Goal: Task Accomplishment & Management: Use online tool/utility

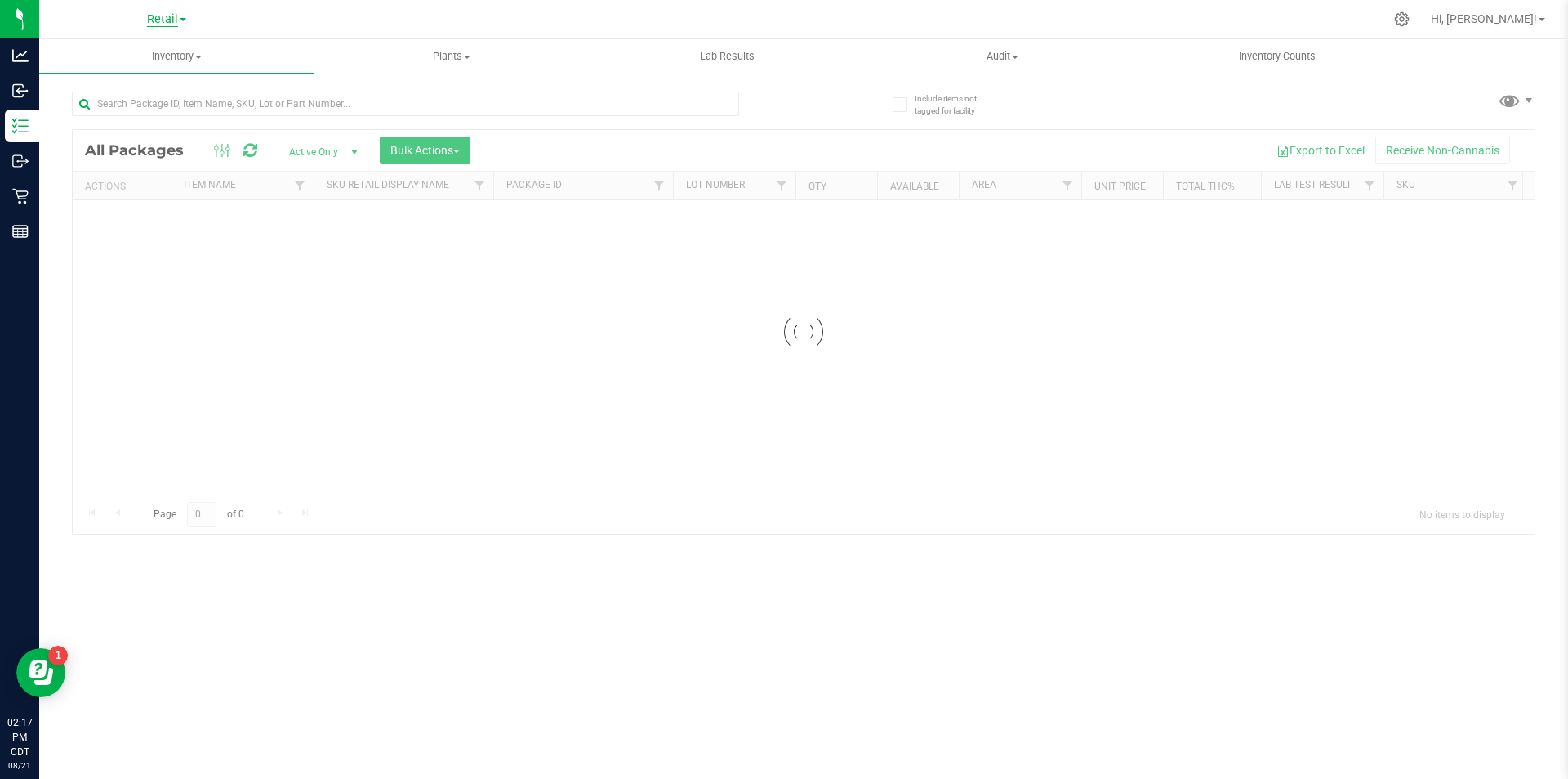
click at [165, 23] on span "Retail" at bounding box center [162, 20] width 31 height 15
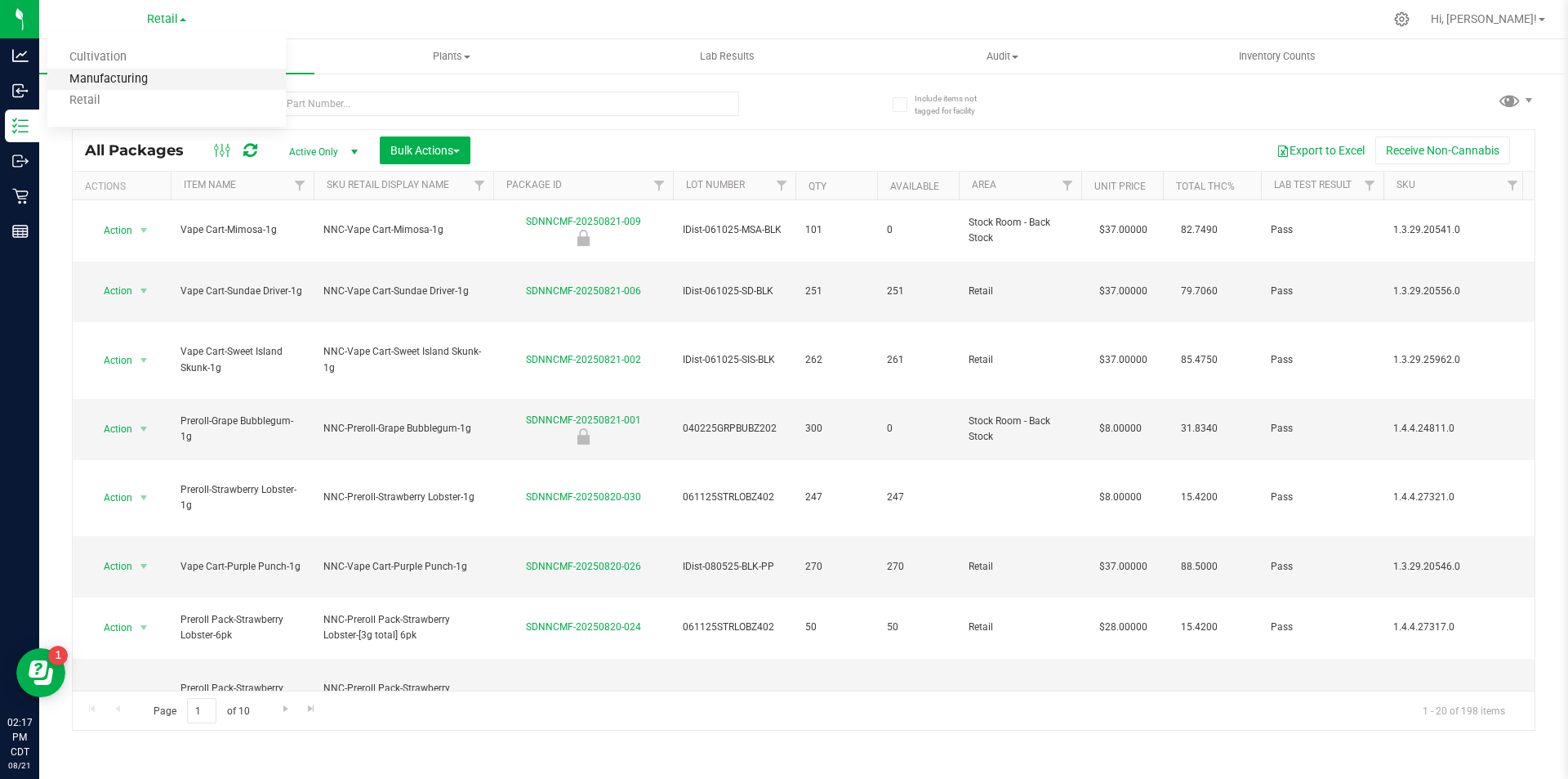
click at [122, 76] on link "Manufacturing" at bounding box center [166, 80] width 238 height 22
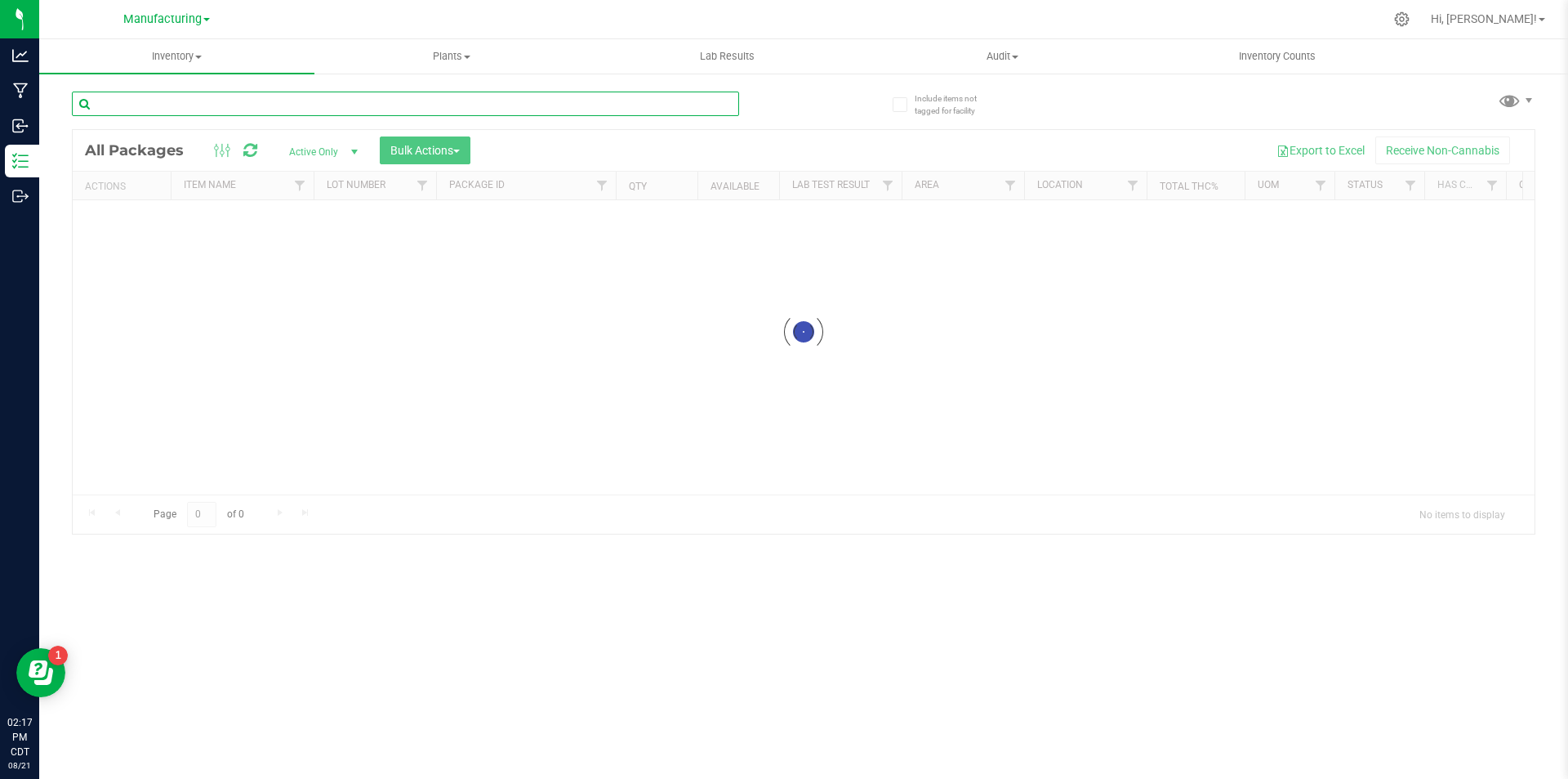
click at [259, 103] on input "text" at bounding box center [405, 103] width 667 height 24
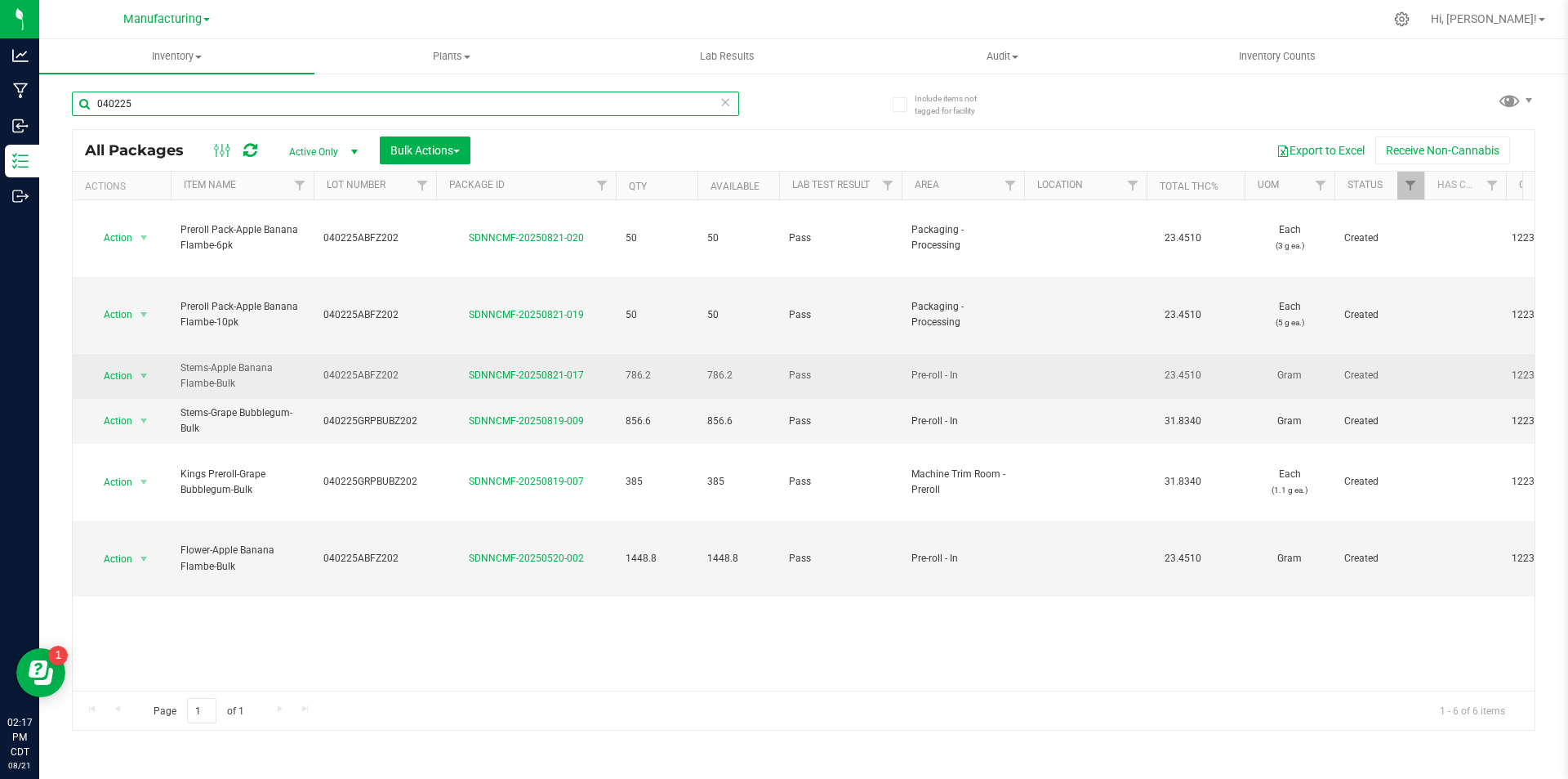
type input "040225"
drag, startPoint x: 648, startPoint y: 313, endPoint x: 623, endPoint y: 315, distance: 25.1
click at [623, 354] on td "786.2" at bounding box center [656, 377] width 81 height 45
drag, startPoint x: 655, startPoint y: 307, endPoint x: 621, endPoint y: 311, distance: 34.2
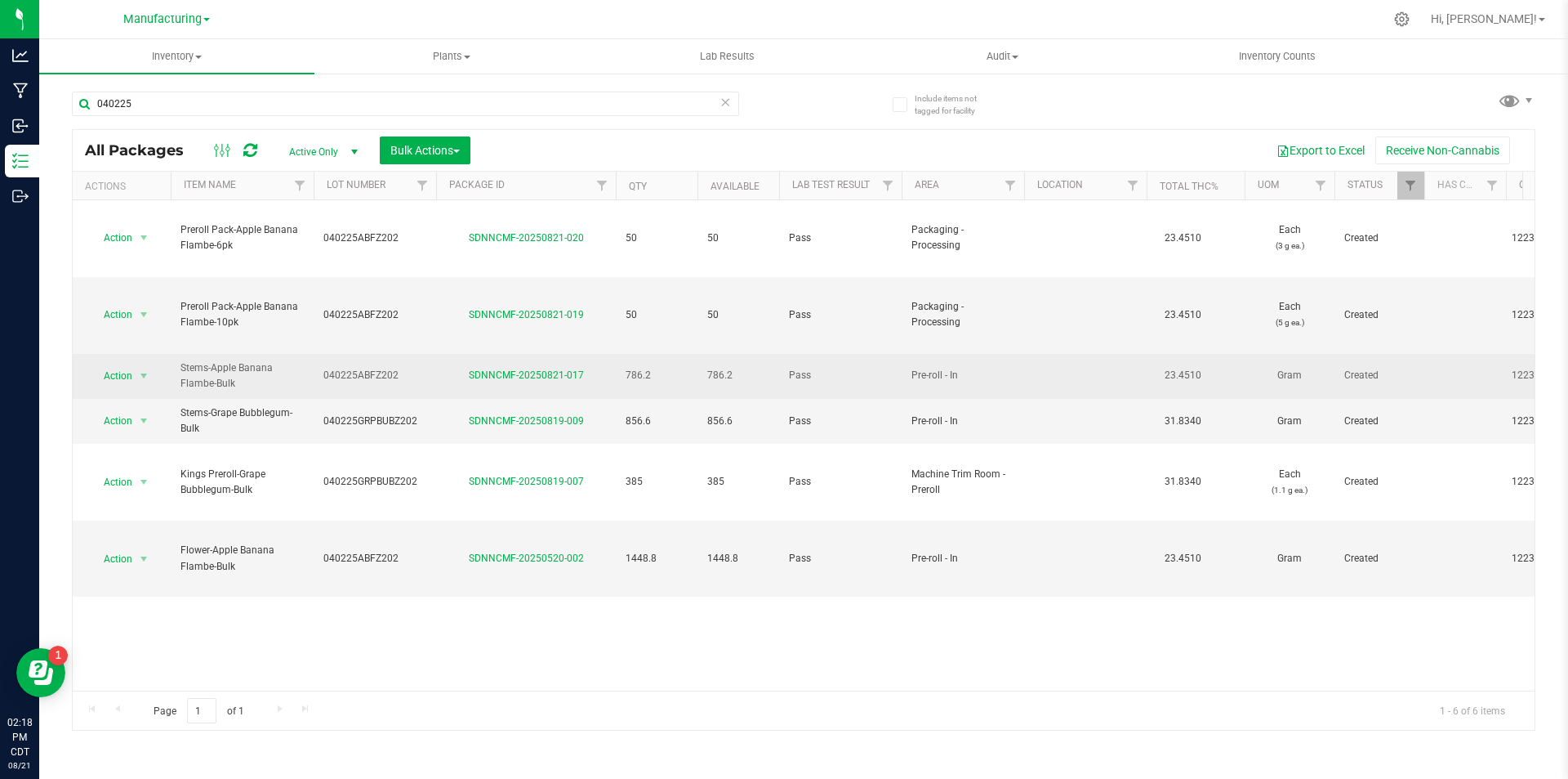
click at [621, 354] on td "786.2" at bounding box center [656, 377] width 81 height 45
click at [623, 354] on td "786.2" at bounding box center [656, 377] width 81 height 45
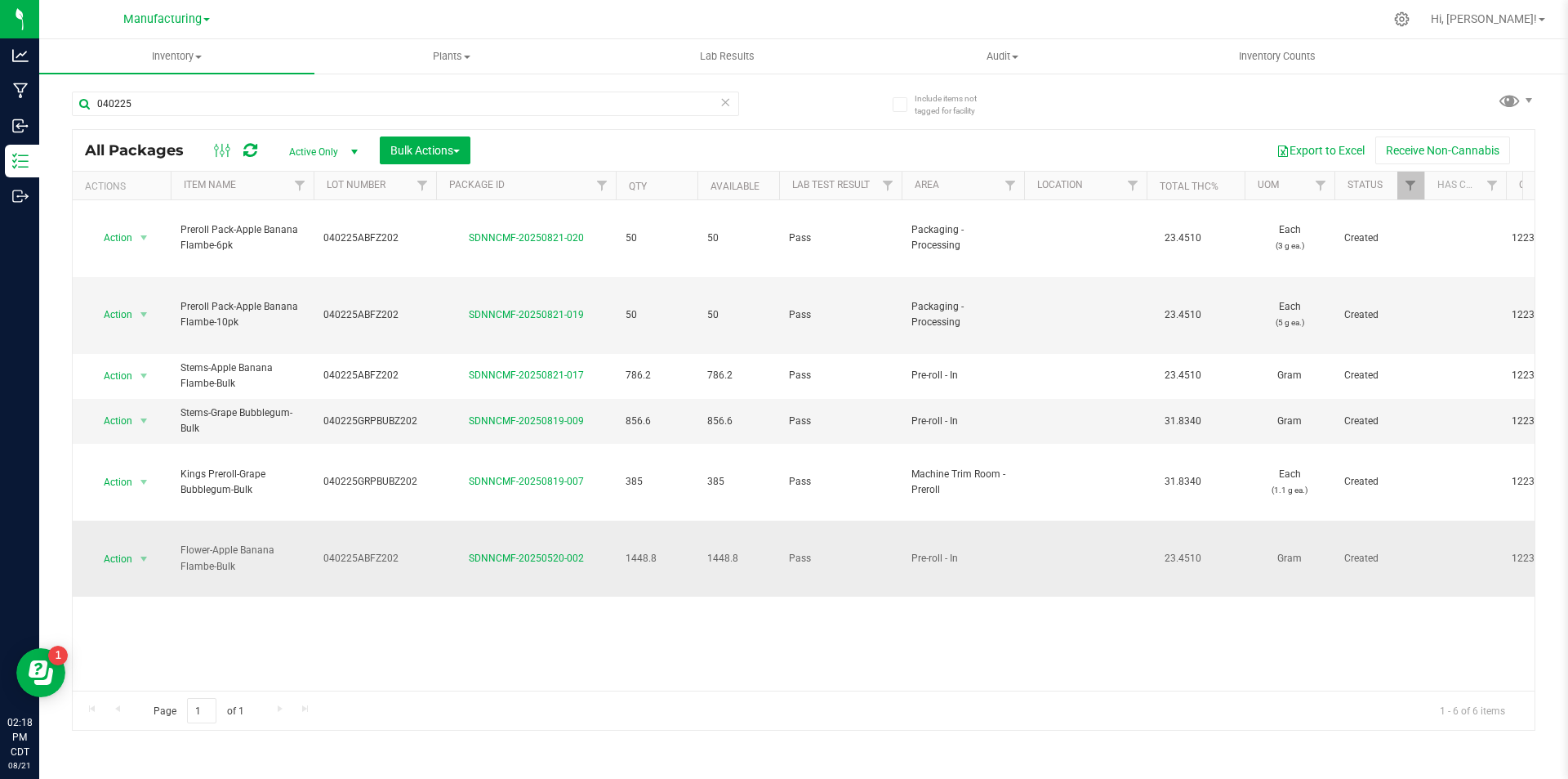
drag, startPoint x: 662, startPoint y: 451, endPoint x: 635, endPoint y: 454, distance: 27.2
click at [635, 551] on span "1448.8" at bounding box center [657, 558] width 62 height 15
click at [641, 520] on td "1448.8" at bounding box center [656, 558] width 81 height 76
drag, startPoint x: 659, startPoint y: 448, endPoint x: 628, endPoint y: 450, distance: 31.1
click at [628, 551] on span "1448.8" at bounding box center [657, 558] width 62 height 15
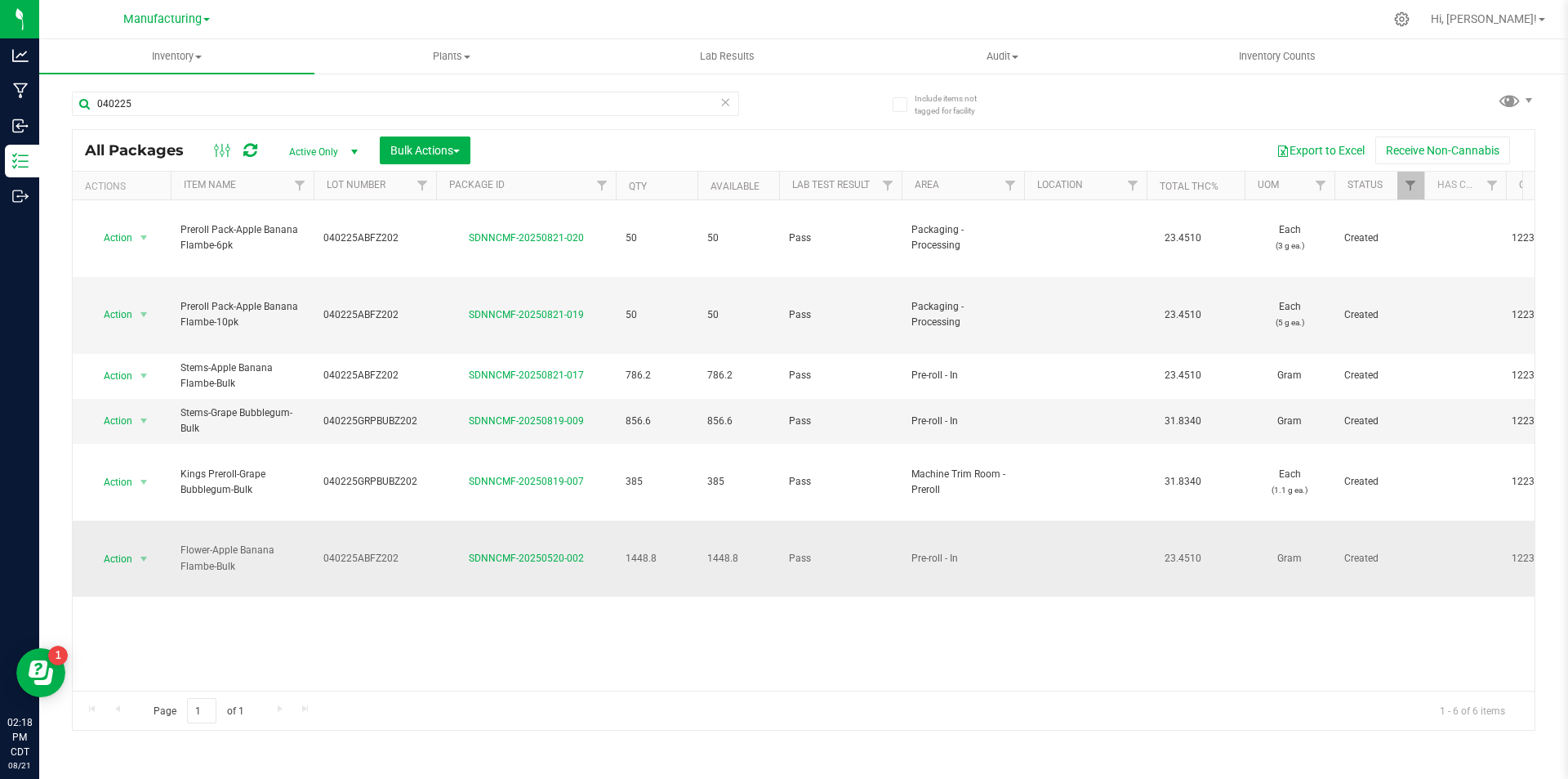
click at [628, 520] on td "1448.8" at bounding box center [656, 558] width 81 height 76
click at [638, 520] on td "1448.8" at bounding box center [656, 558] width 81 height 76
click at [123, 547] on span "Action" at bounding box center [111, 558] width 44 height 23
click at [134, 474] on li "Adjust qty" at bounding box center [141, 476] width 103 height 24
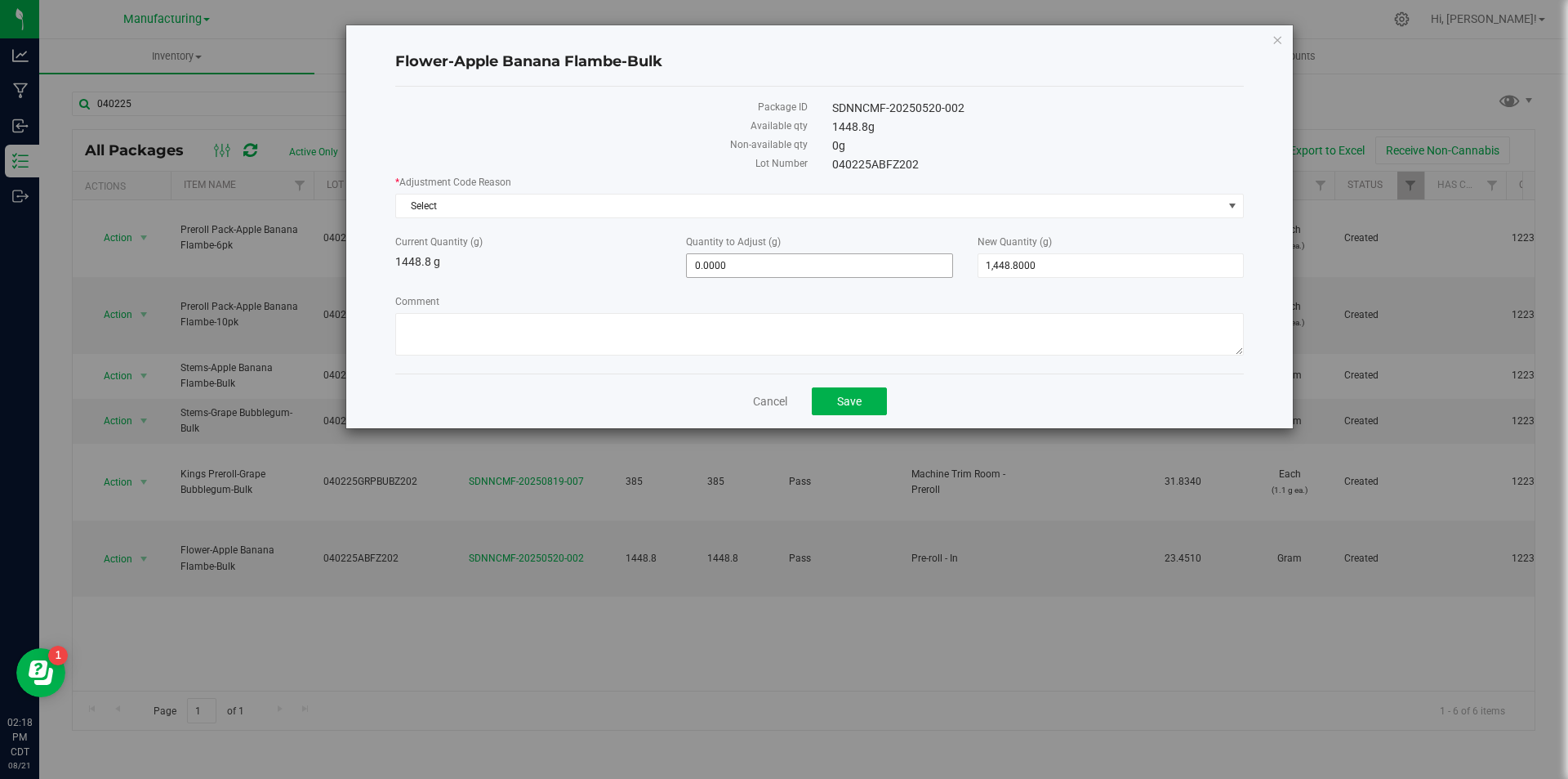
click at [741, 259] on span "0.0000 0" at bounding box center [819, 265] width 266 height 24
type input "-786.2"
type input "-786.2000"
type input "662.6000"
click at [709, 204] on span "Select" at bounding box center [809, 206] width 826 height 23
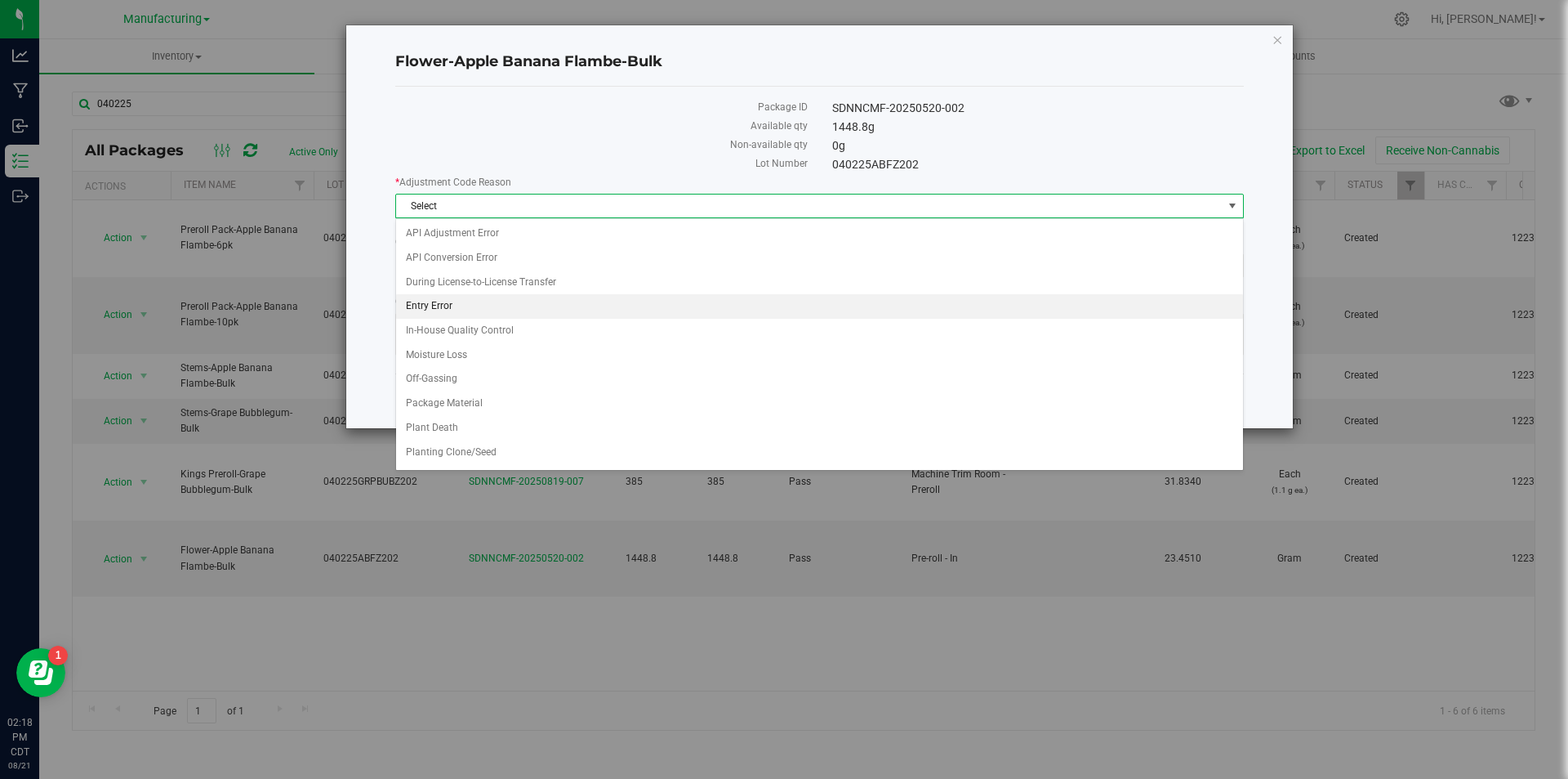
click at [468, 312] on li "Entry Error" at bounding box center [820, 306] width 847 height 24
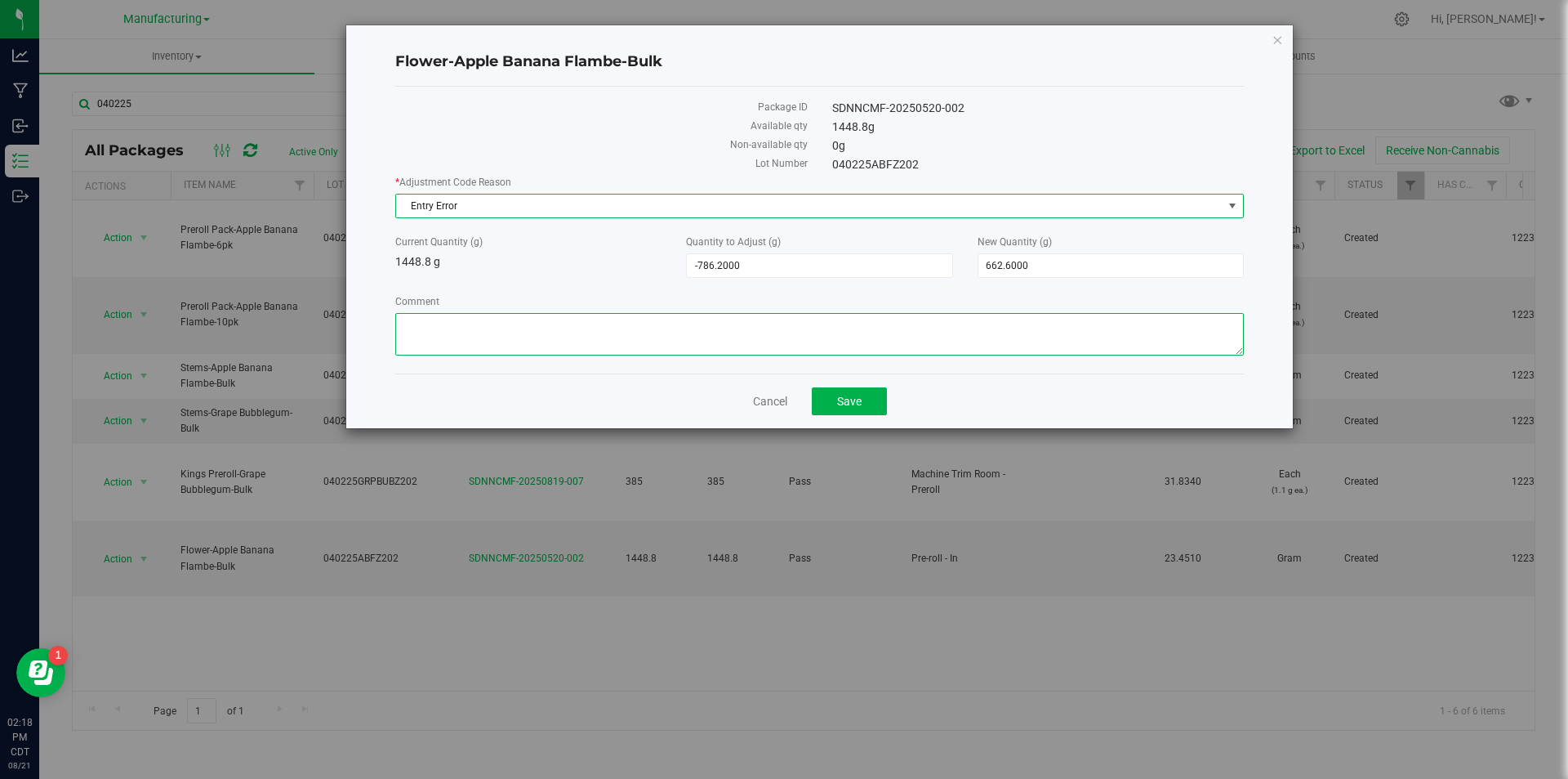
click at [524, 335] on textarea "Comment" at bounding box center [819, 334] width 848 height 43
type textarea "f"
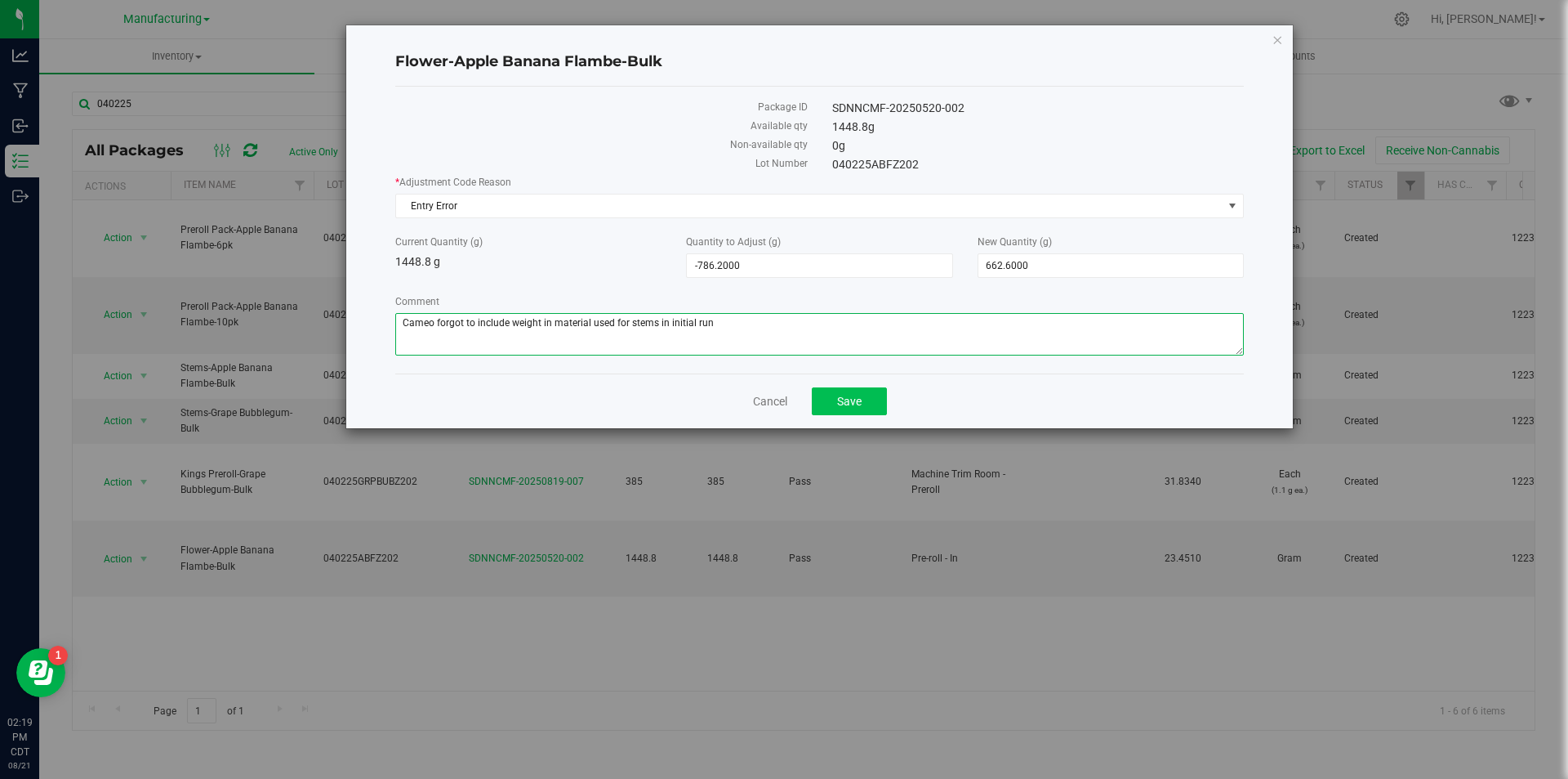
type textarea "Cameo forgot to include weight in material used for stems in initial run"
click at [840, 405] on span "Save" at bounding box center [849, 401] width 24 height 13
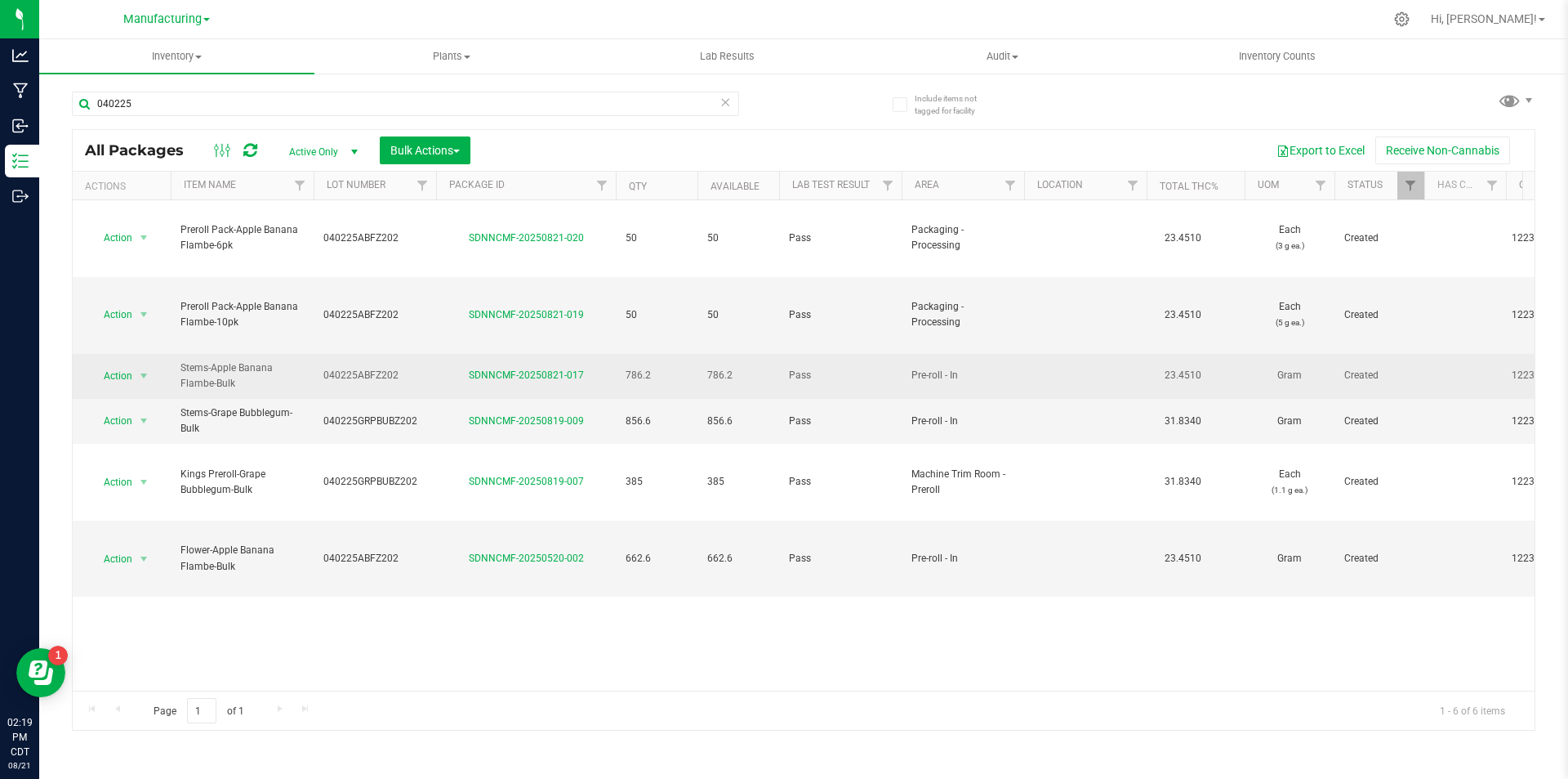
drag, startPoint x: 657, startPoint y: 312, endPoint x: 623, endPoint y: 322, distance: 35.4
click at [623, 354] on td "786.2" at bounding box center [656, 377] width 81 height 45
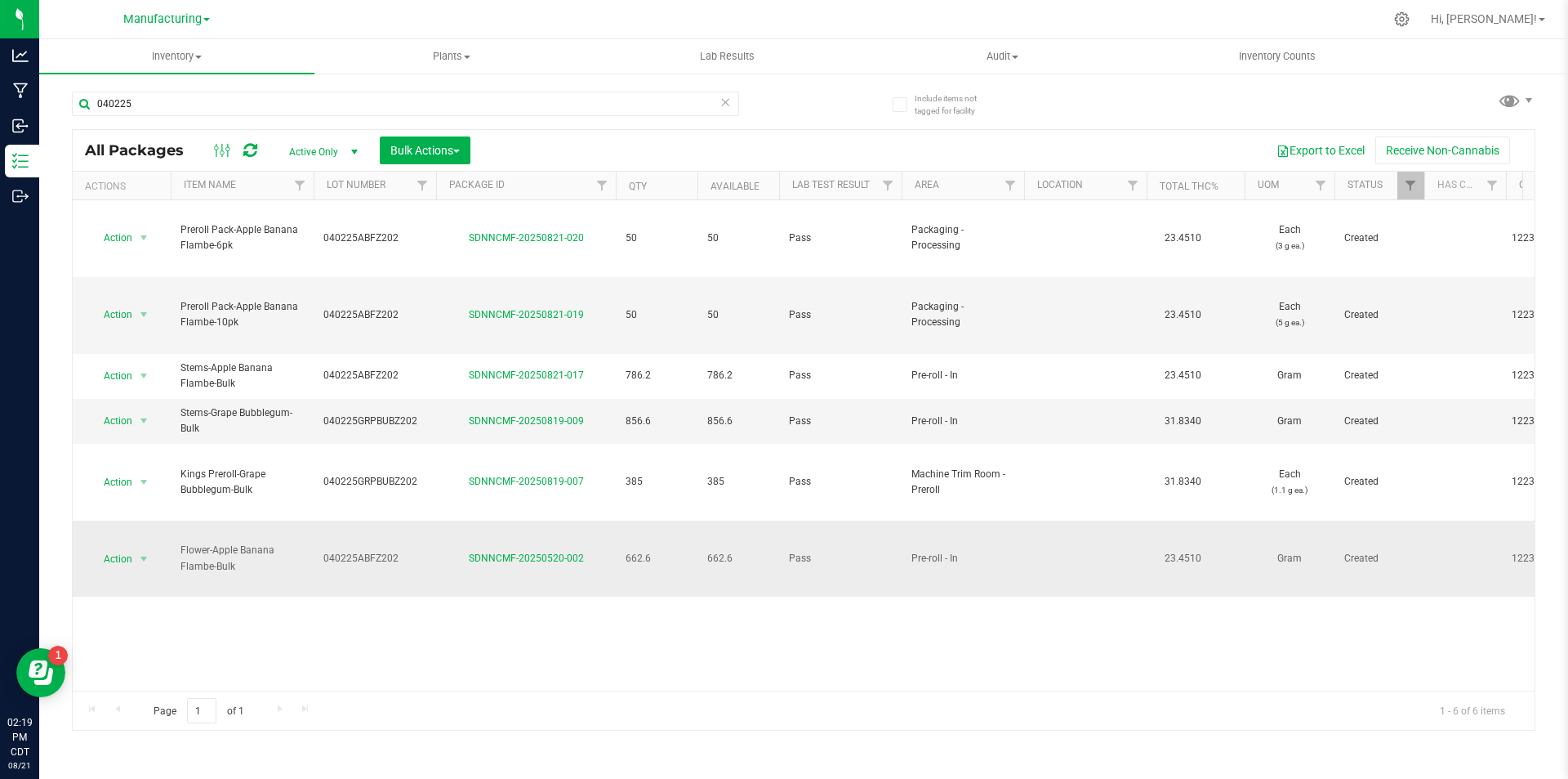
click at [648, 551] on span "662.6" at bounding box center [657, 558] width 62 height 15
drag, startPoint x: 661, startPoint y: 454, endPoint x: 637, endPoint y: 461, distance: 25.0
click at [637, 520] on td "662.6" at bounding box center [656, 558] width 81 height 76
click at [1501, 23] on span "Hi, [PERSON_NAME]!" at bounding box center [1484, 19] width 107 height 13
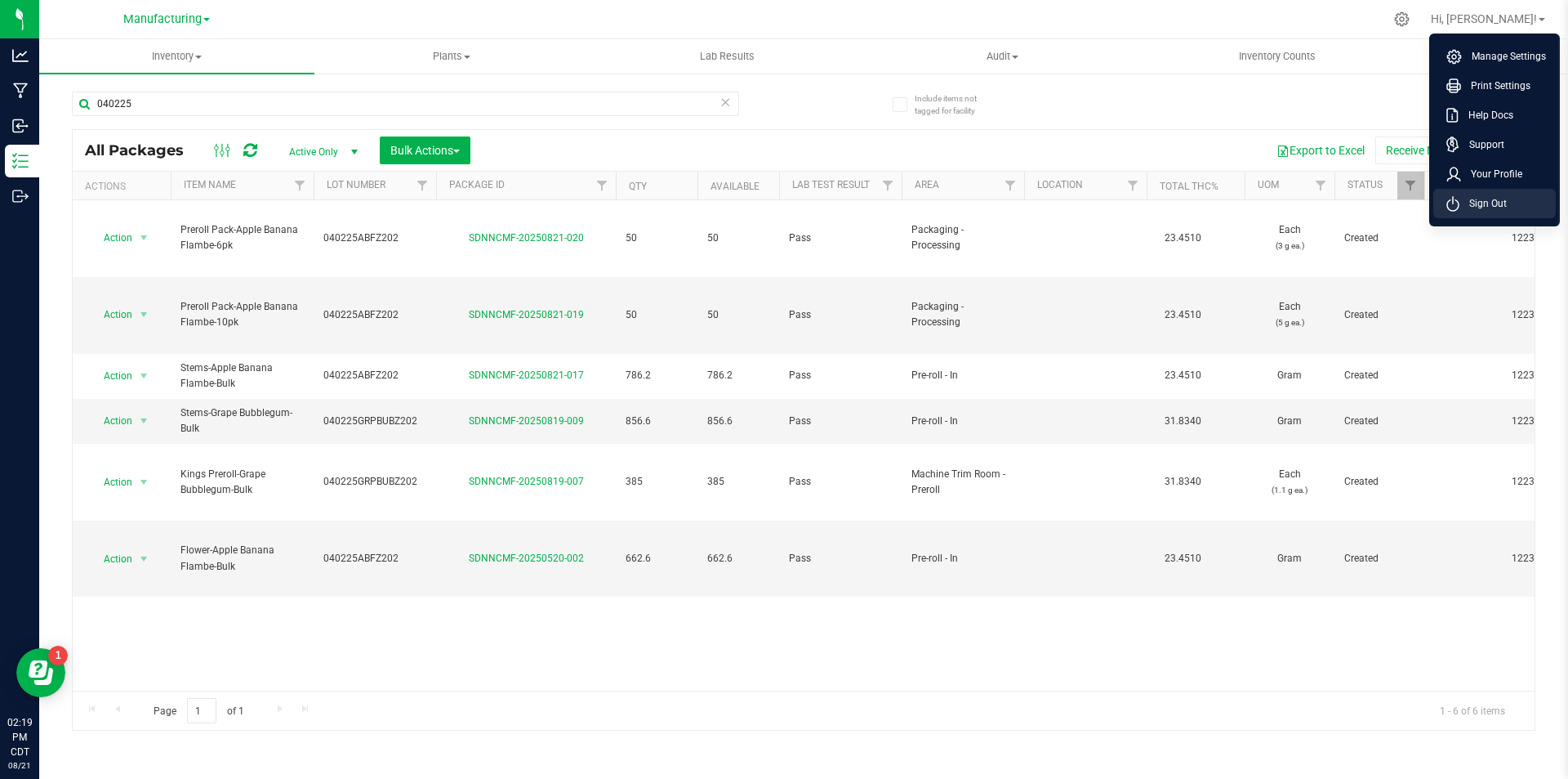
click at [1473, 202] on span "Sign Out" at bounding box center [1483, 203] width 47 height 16
